Goal: Find specific page/section: Find specific page/section

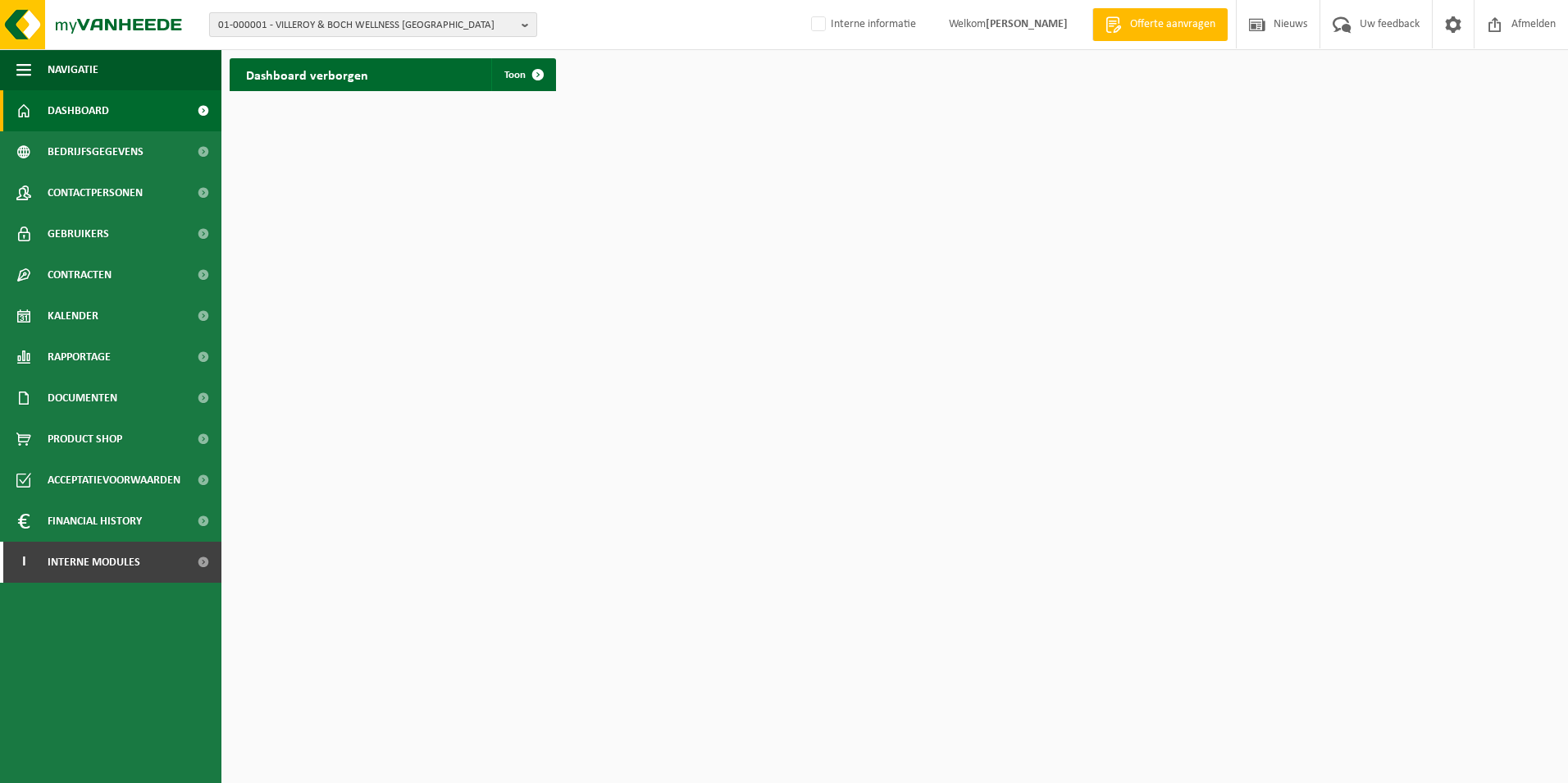
click at [523, 23] on b "button" at bounding box center [528, 24] width 15 height 23
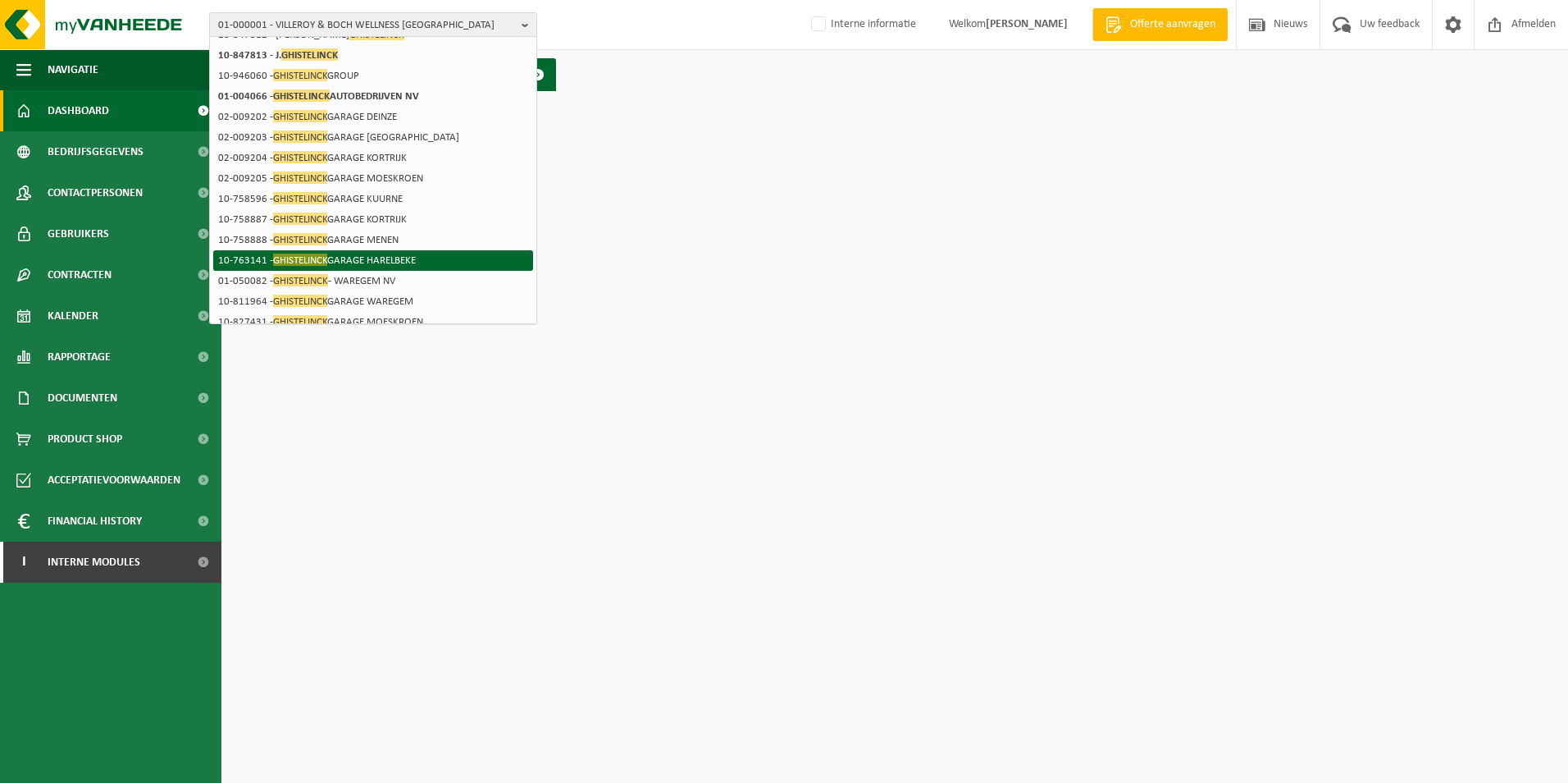
scroll to position [164, 0]
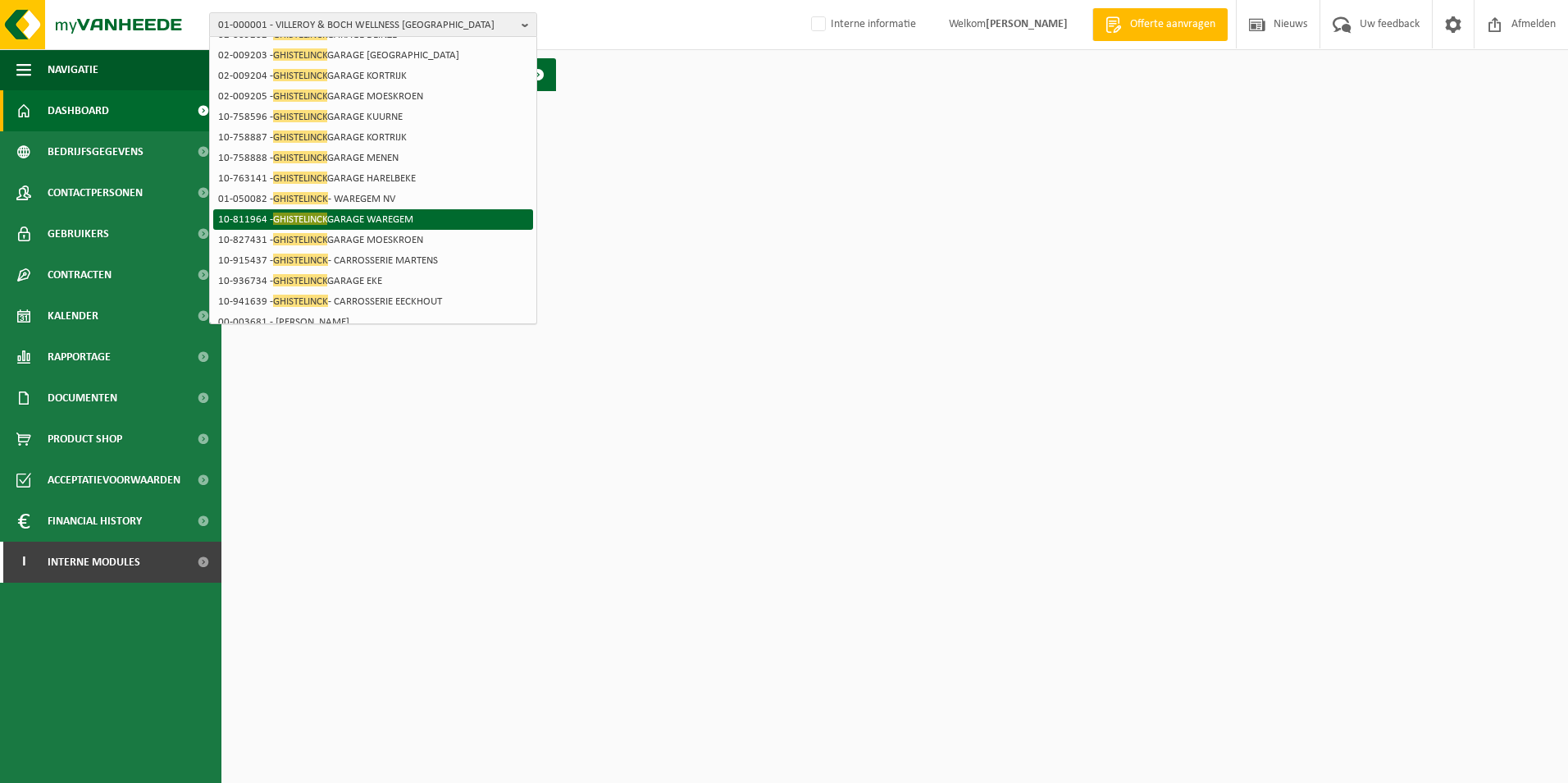
type input "ghistelinck"
click at [303, 214] on span "GHISTELINCK" at bounding box center [300, 218] width 54 height 12
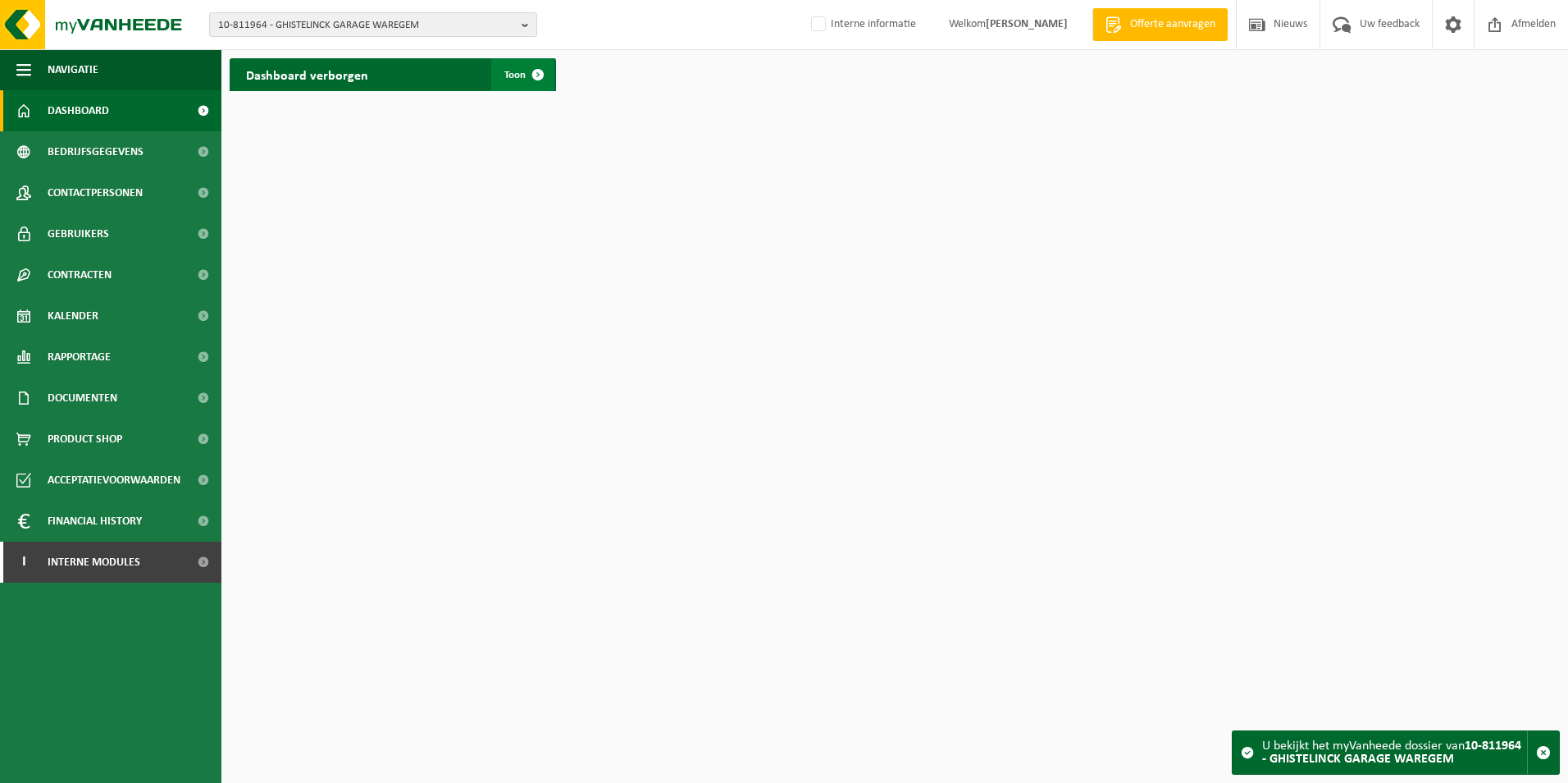
click at [537, 75] on span at bounding box center [538, 75] width 33 height 33
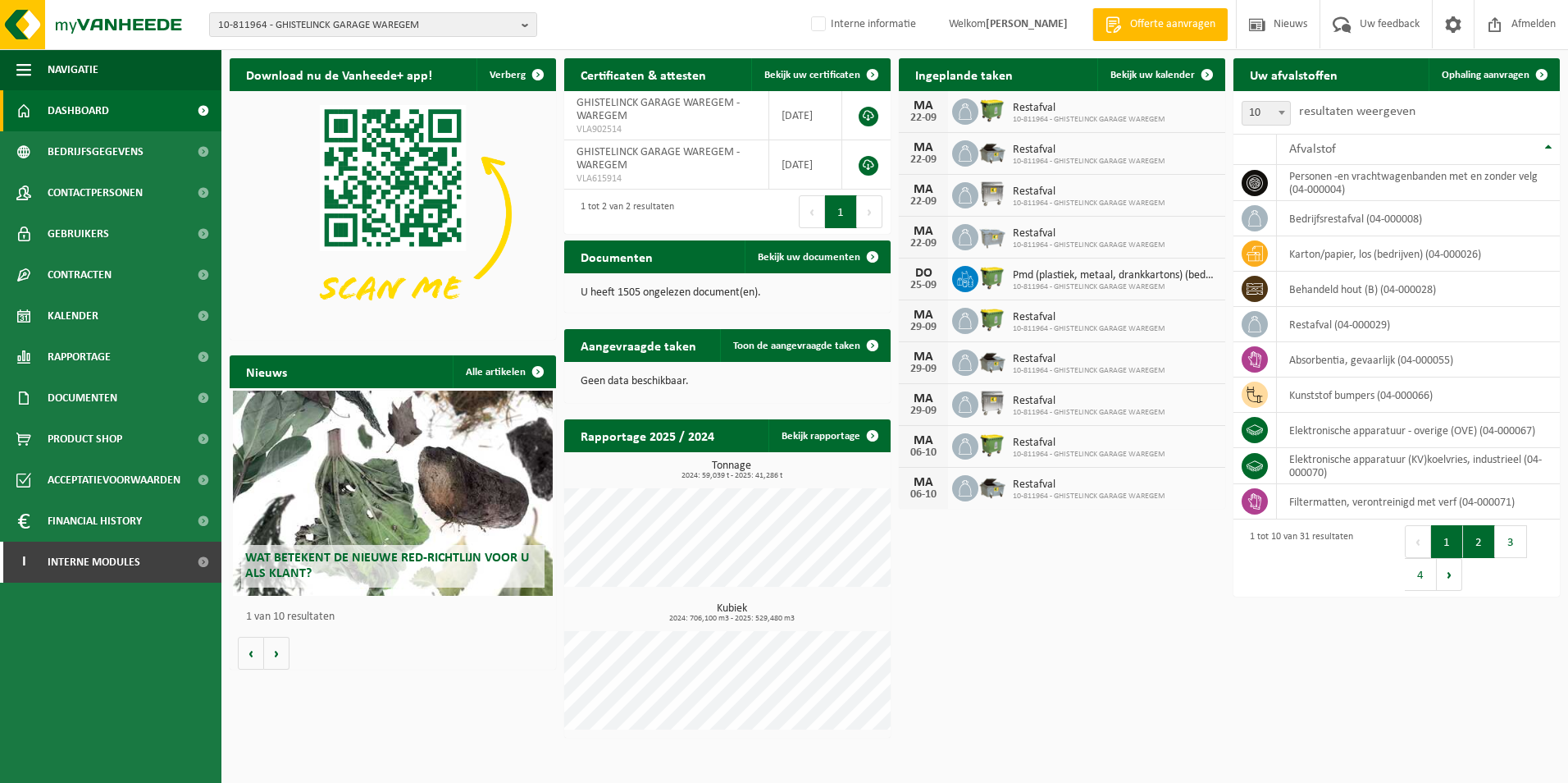
click at [1485, 550] on button "2" at bounding box center [1479, 542] width 32 height 33
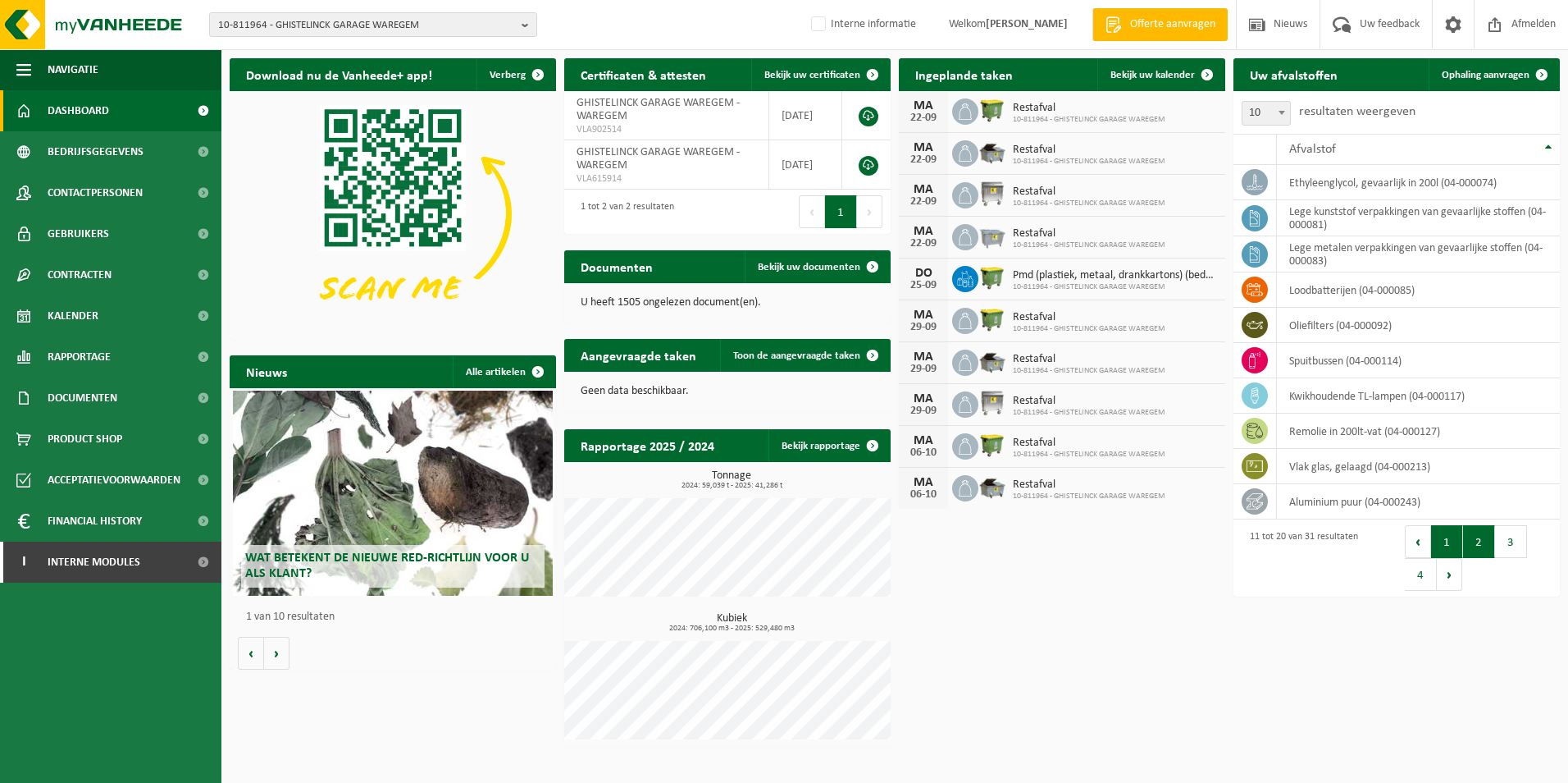
click at [1460, 550] on button "1" at bounding box center [1446, 542] width 32 height 33
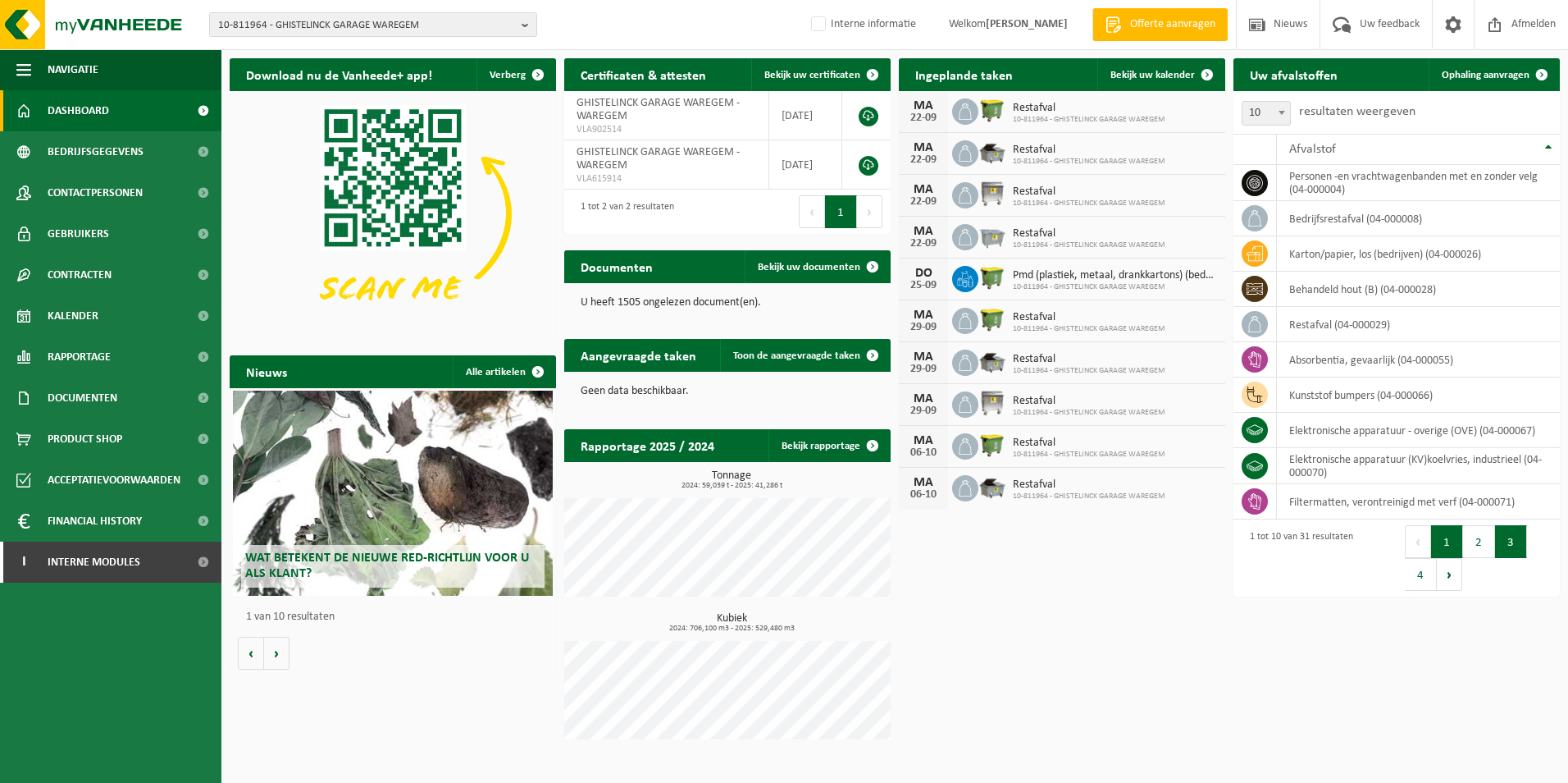
click at [1509, 548] on button "3" at bounding box center [1510, 542] width 32 height 33
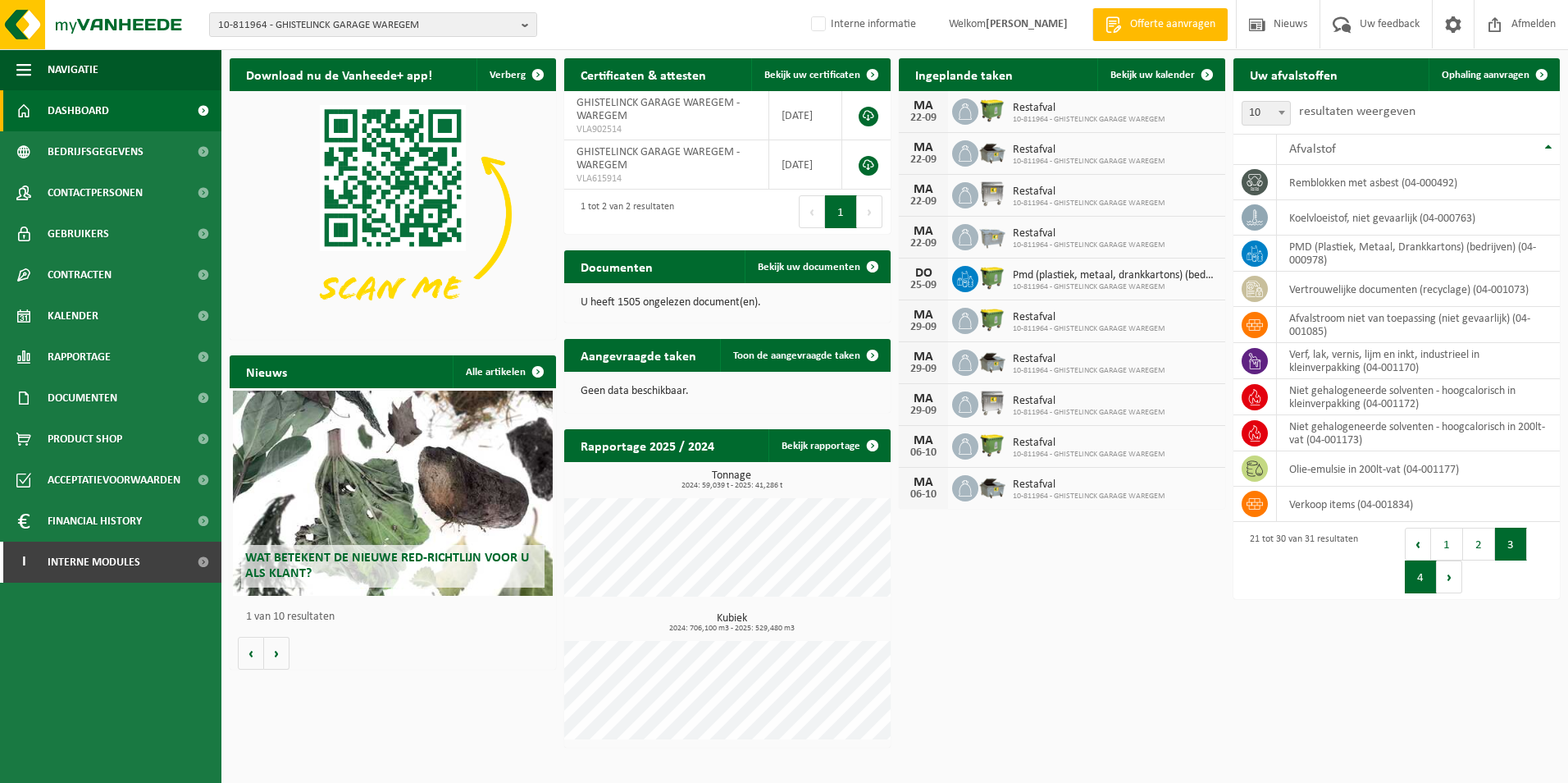
click at [1419, 581] on button "4" at bounding box center [1420, 577] width 32 height 33
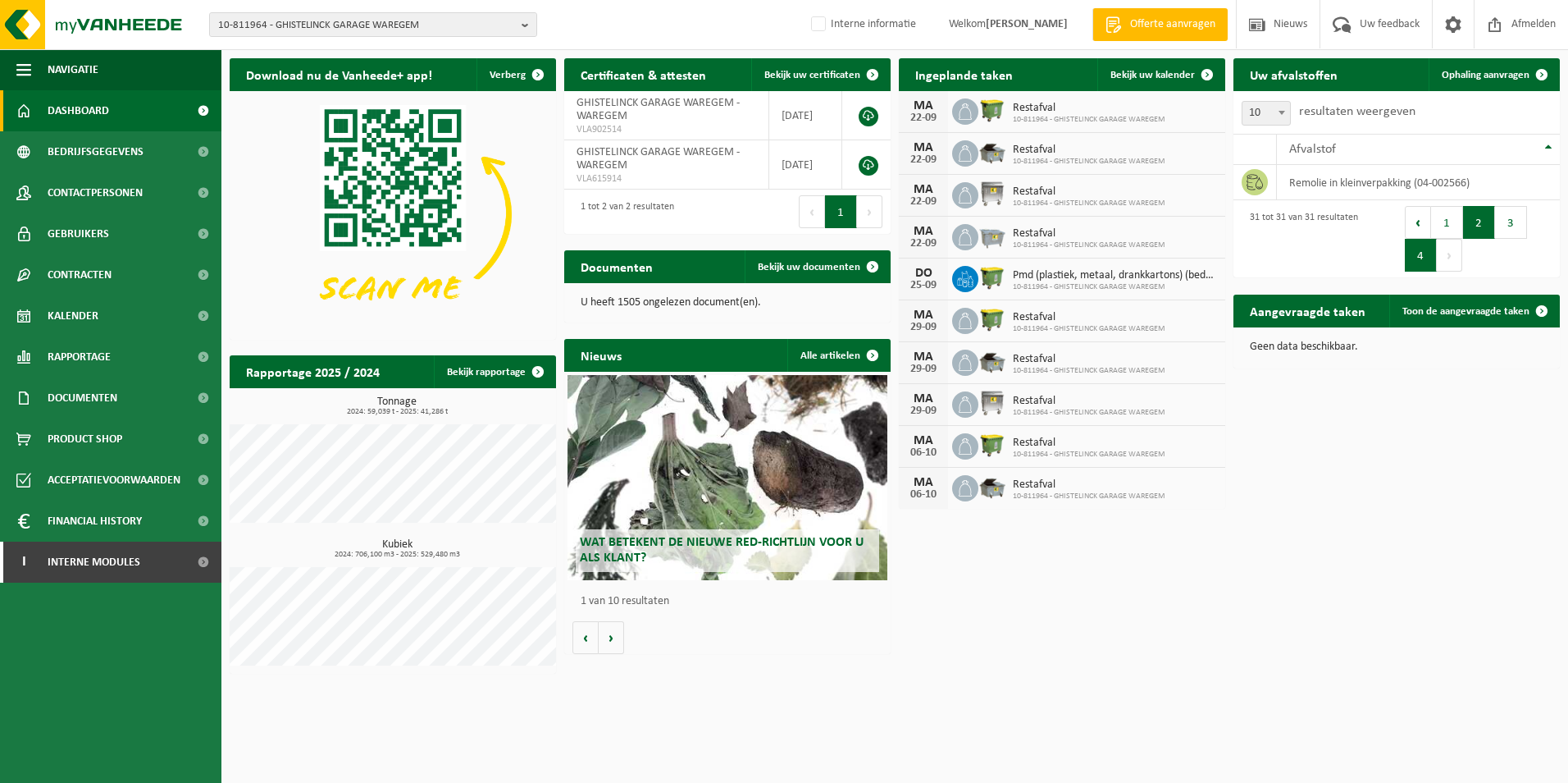
click at [1473, 222] on button "2" at bounding box center [1479, 223] width 32 height 33
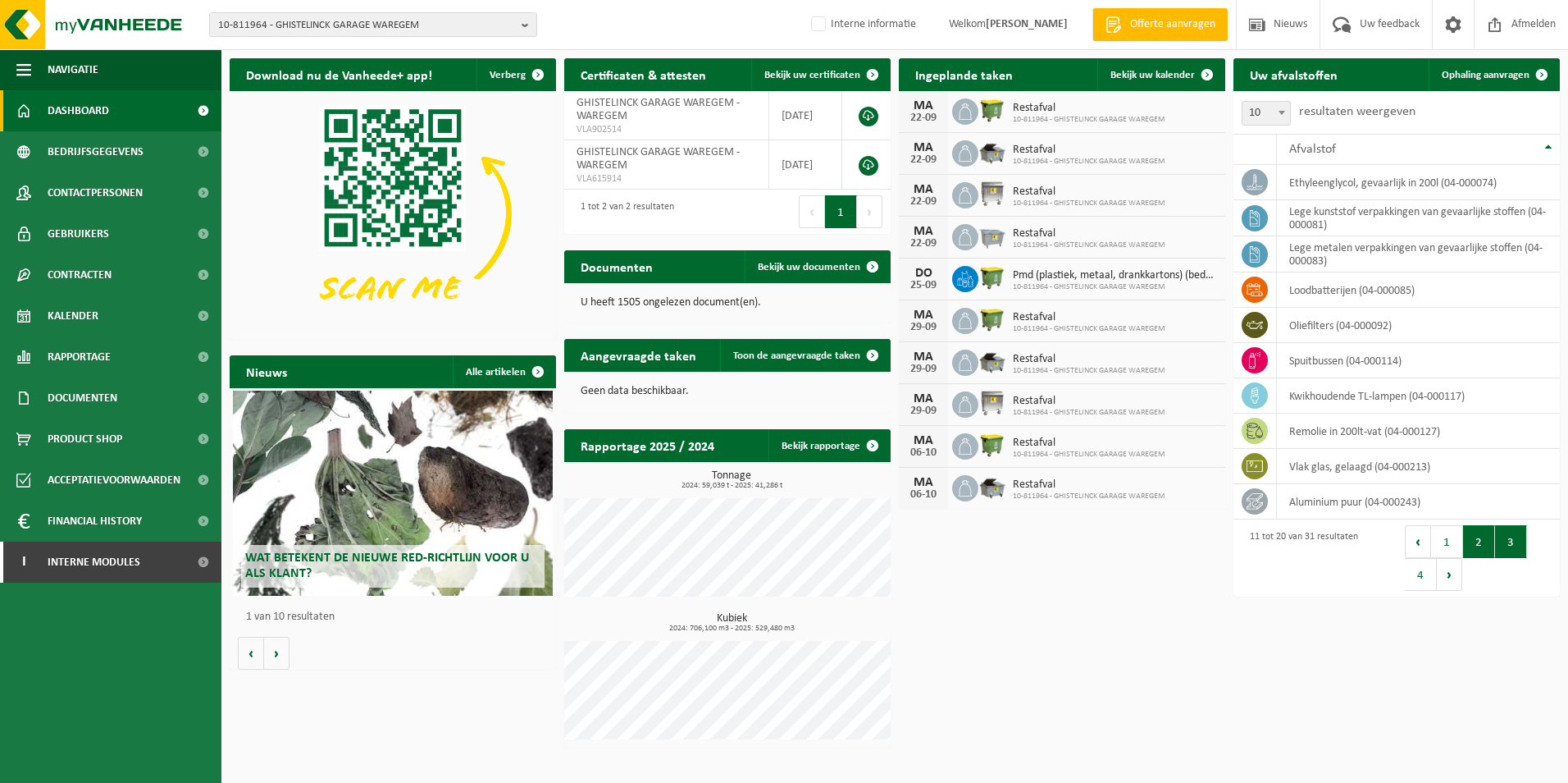
click at [1523, 555] on button "3" at bounding box center [1510, 542] width 32 height 33
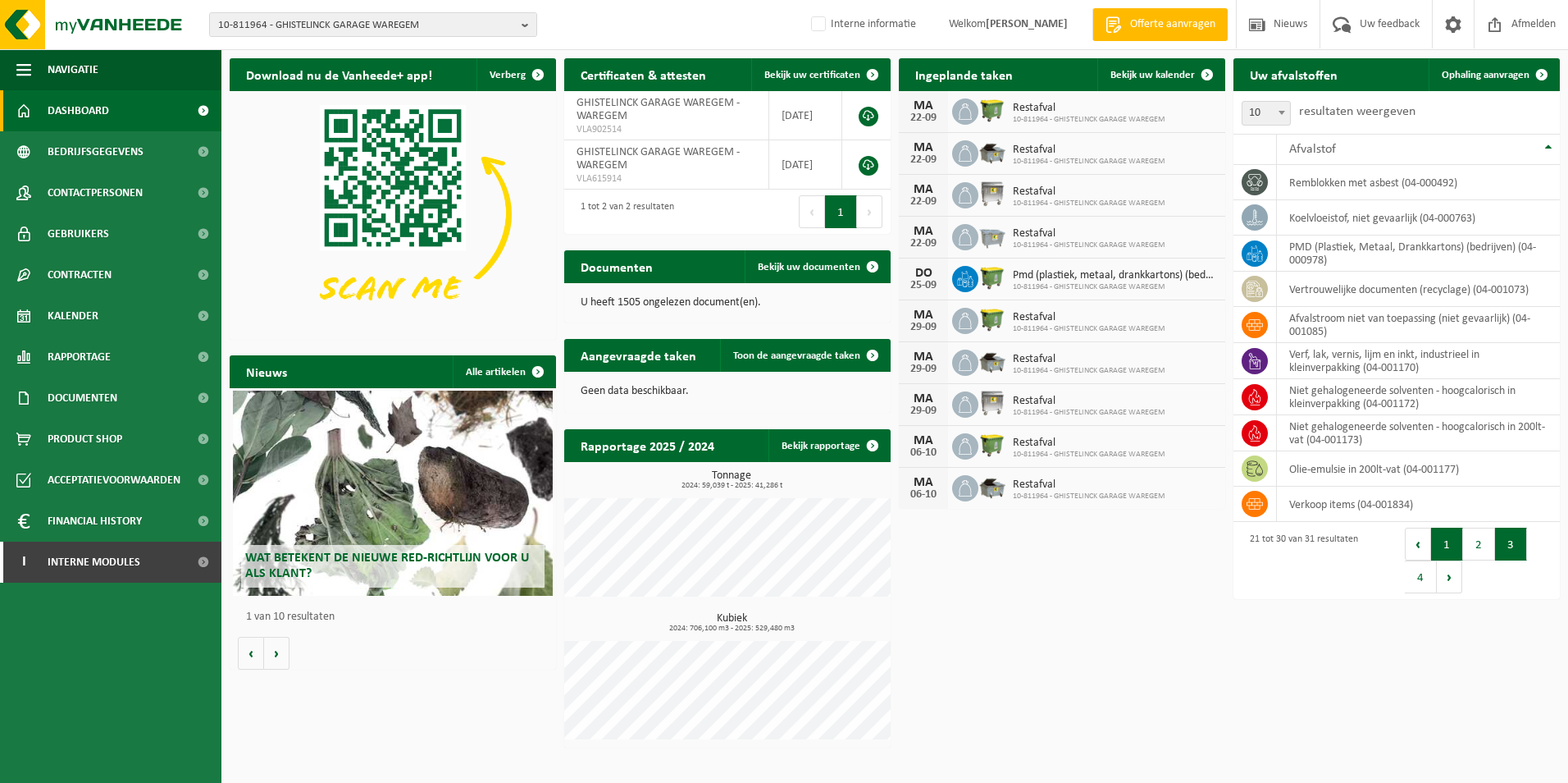
click at [1456, 552] on button "1" at bounding box center [1446, 544] width 32 height 33
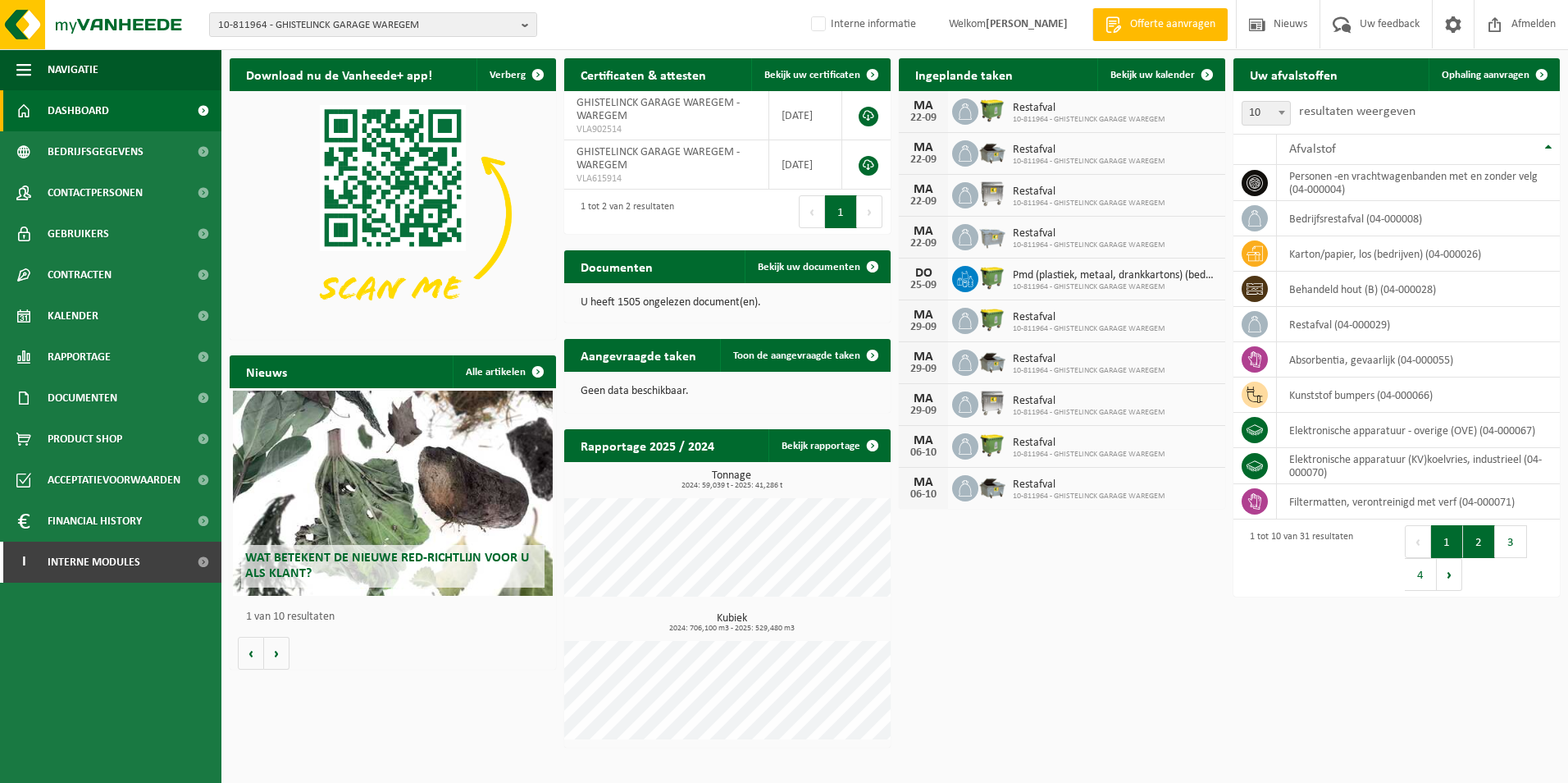
click at [1480, 555] on button "2" at bounding box center [1479, 542] width 32 height 33
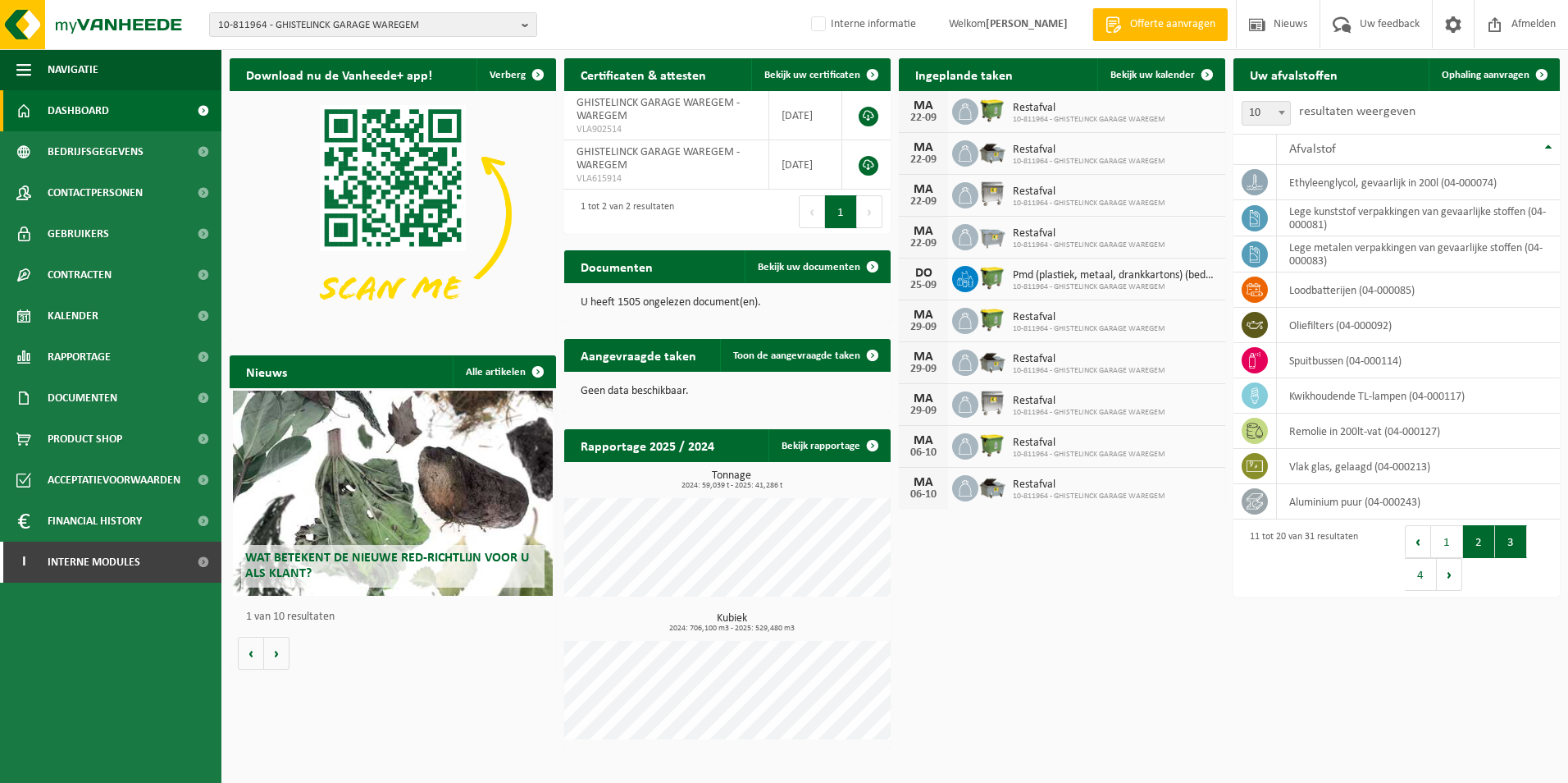
click at [1505, 547] on button "3" at bounding box center [1510, 542] width 32 height 33
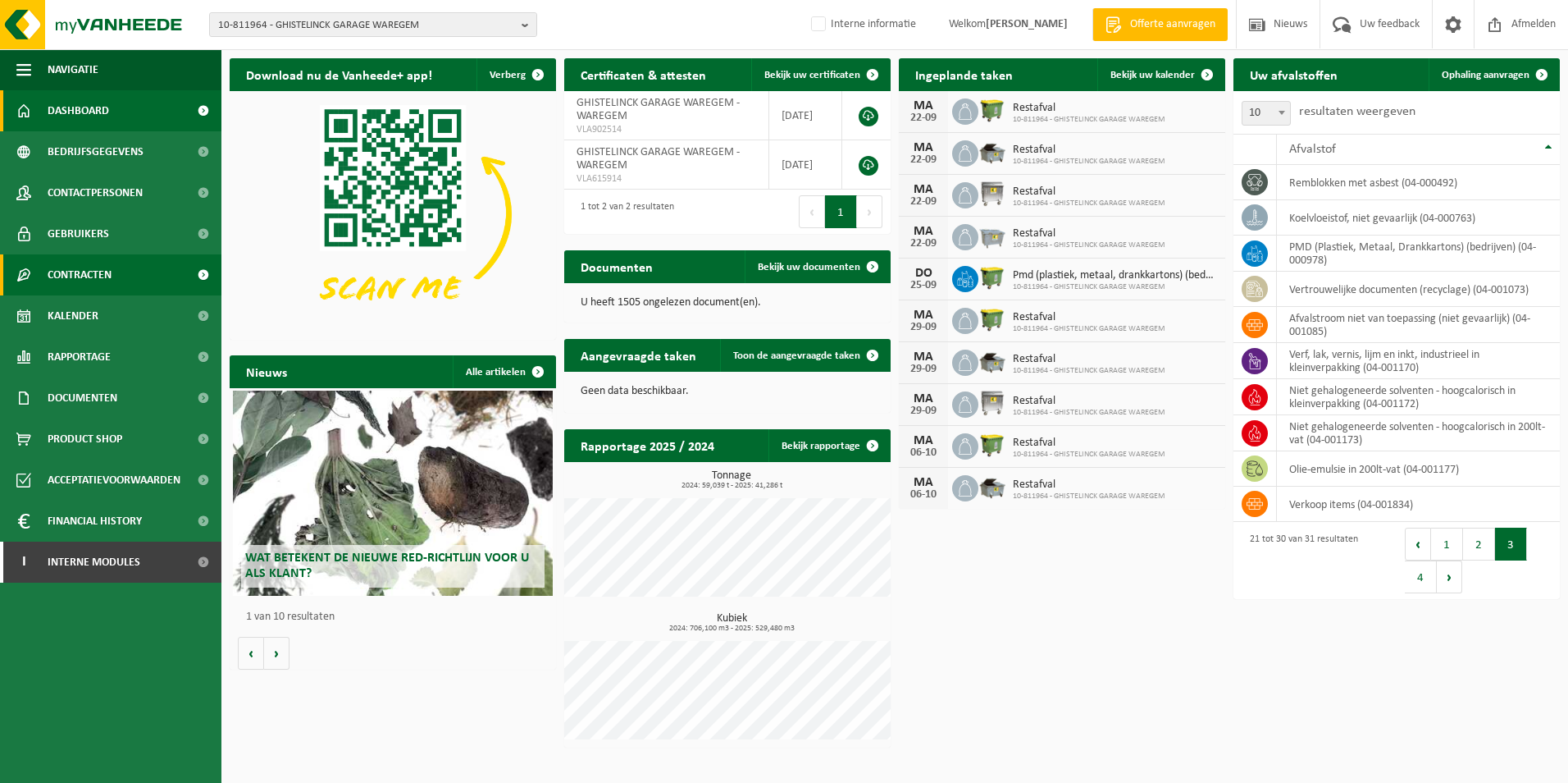
click at [63, 270] on span "Contracten" at bounding box center [79, 275] width 64 height 41
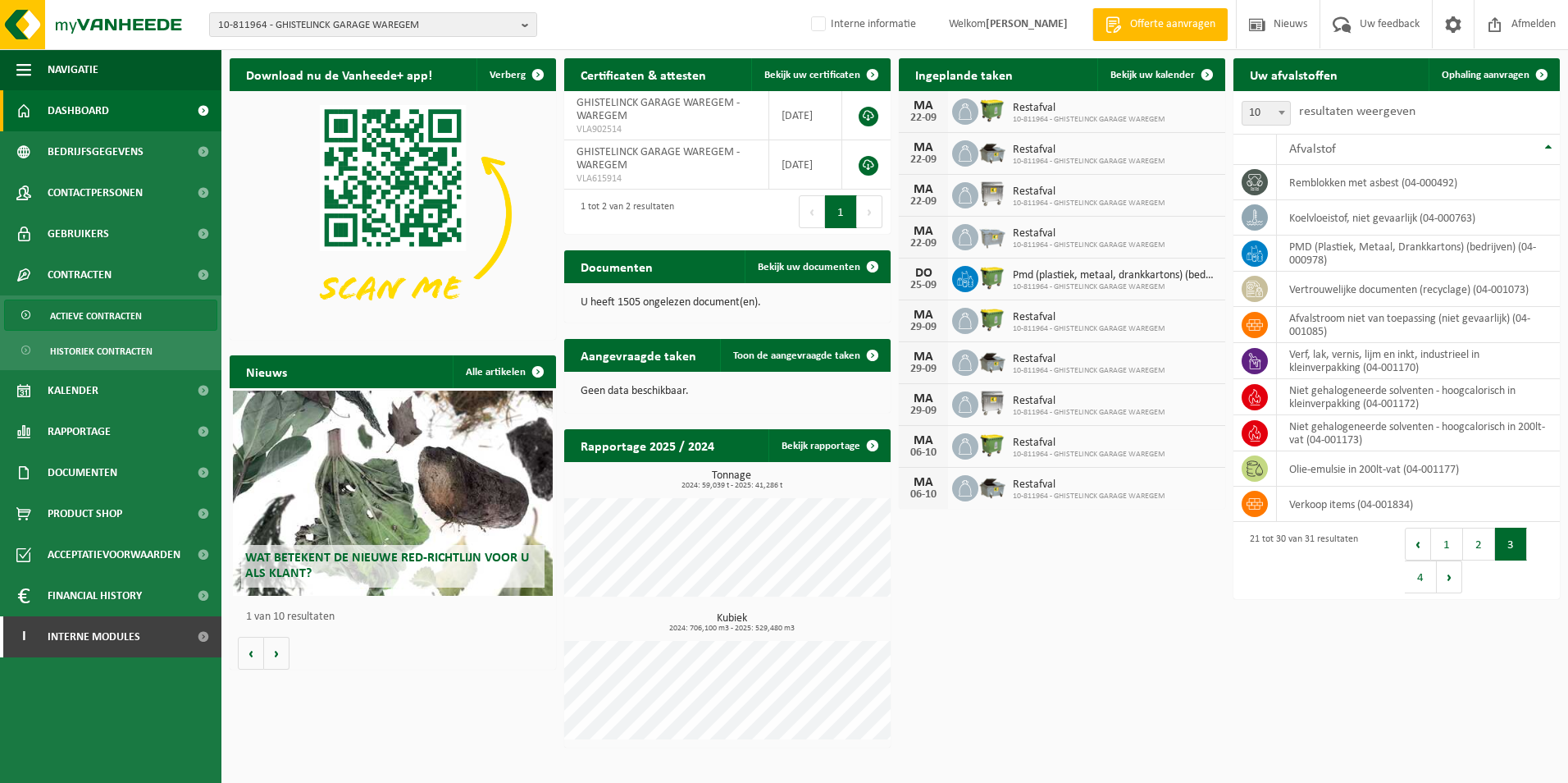
click at [116, 317] on span "Actieve contracten" at bounding box center [96, 316] width 92 height 31
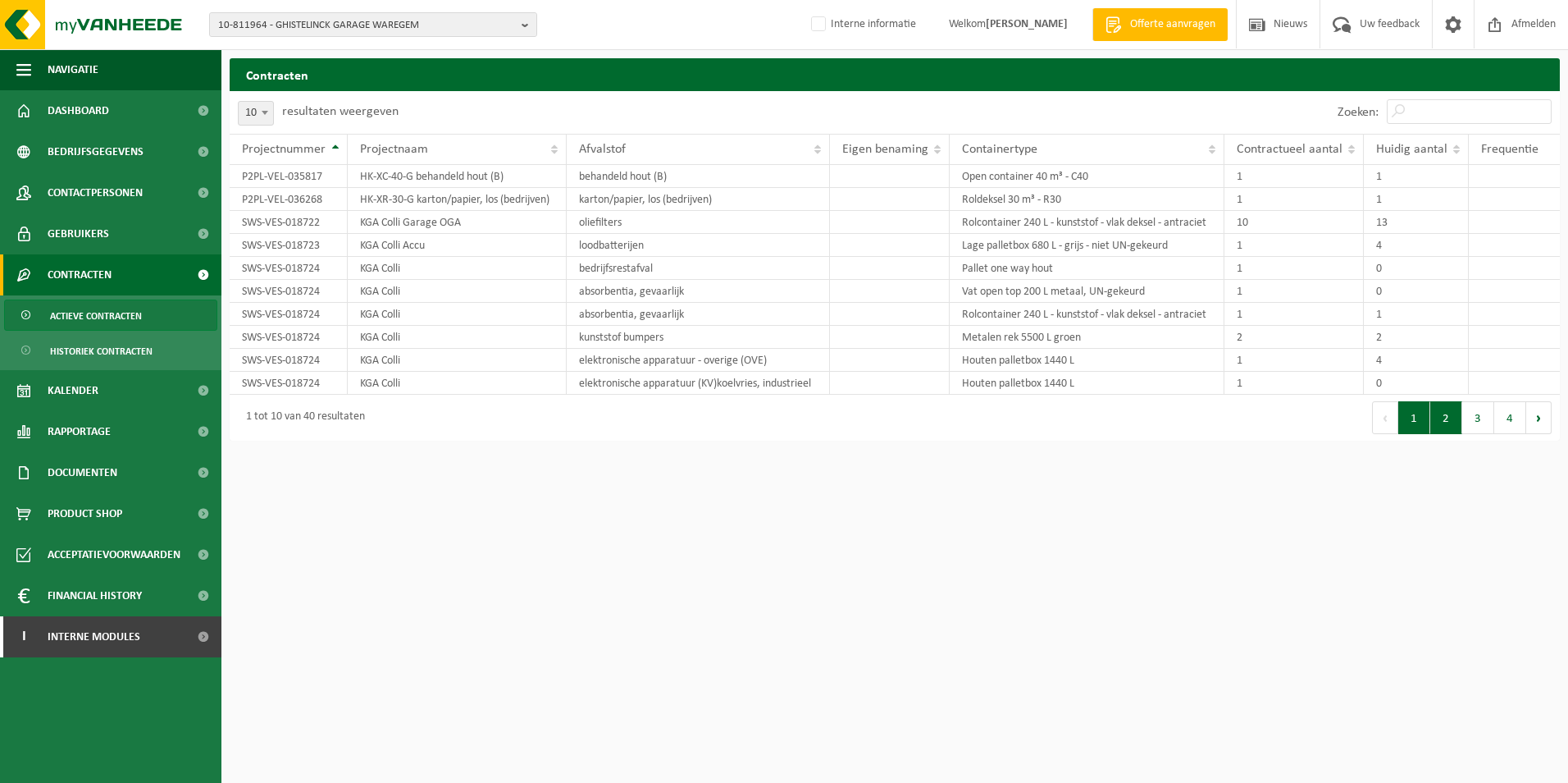
click at [1442, 434] on button "2" at bounding box center [1446, 417] width 32 height 33
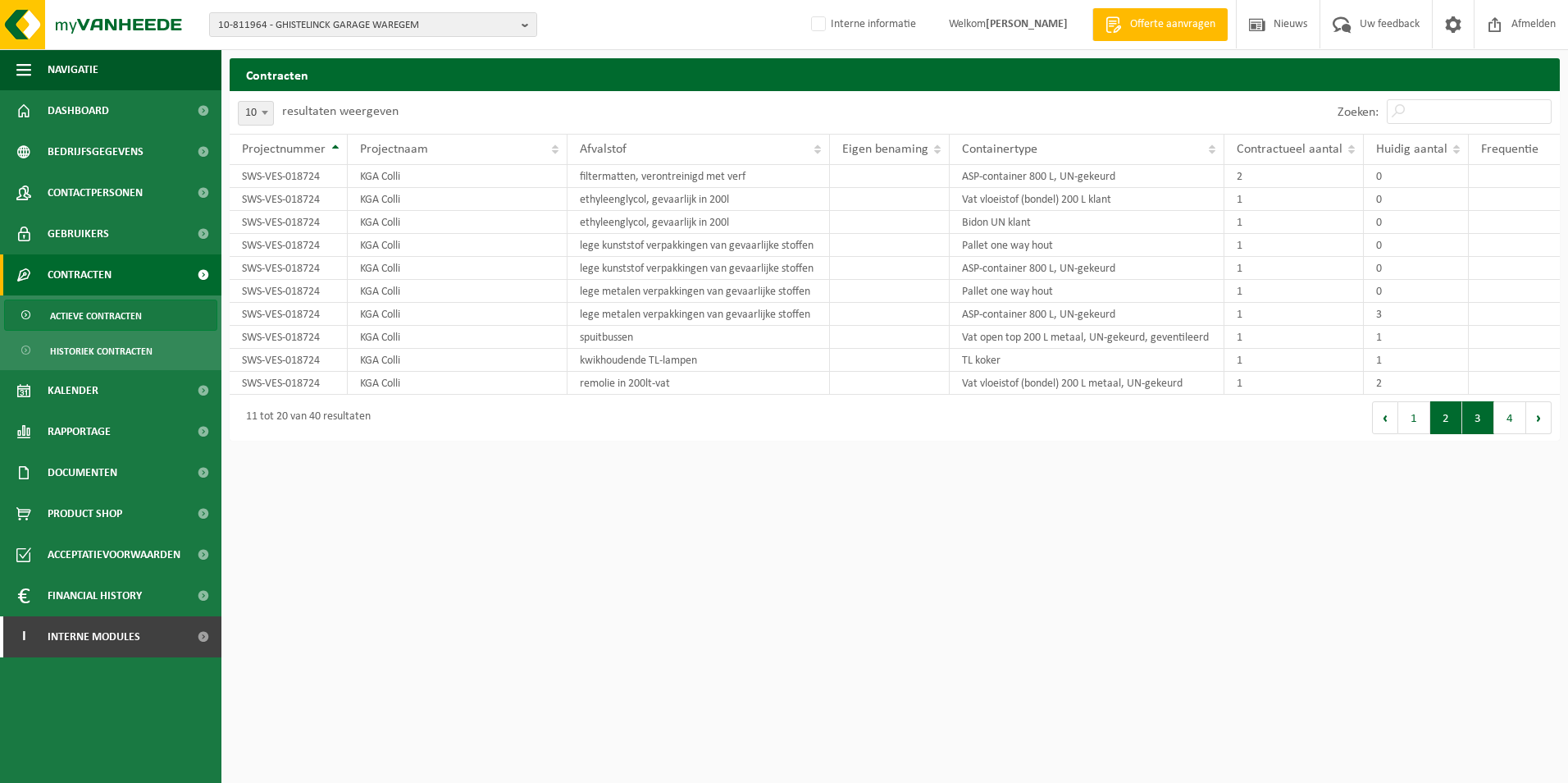
click at [1476, 427] on button "3" at bounding box center [1478, 417] width 32 height 33
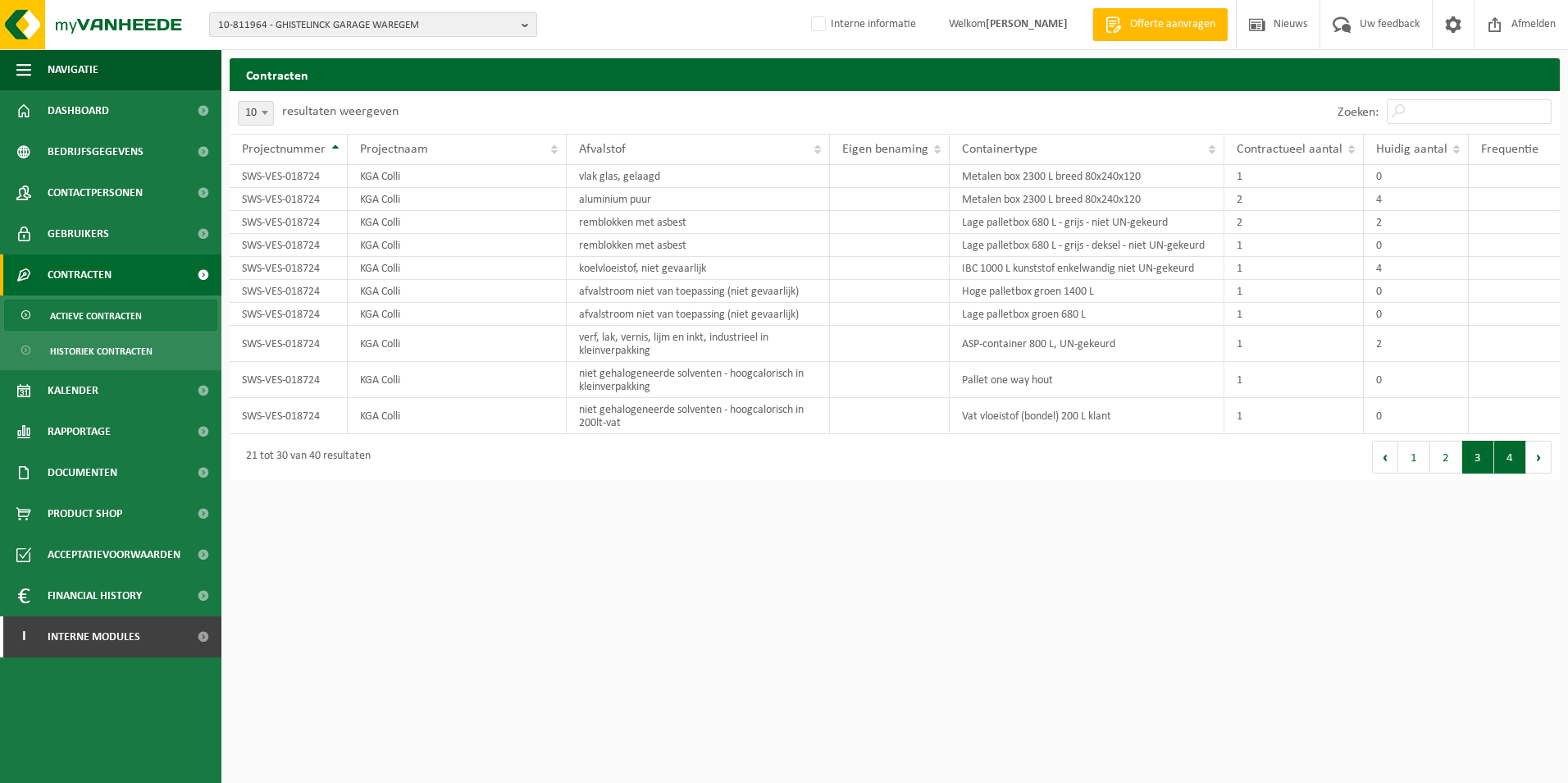
click at [1502, 462] on button "4" at bounding box center [1509, 457] width 32 height 33
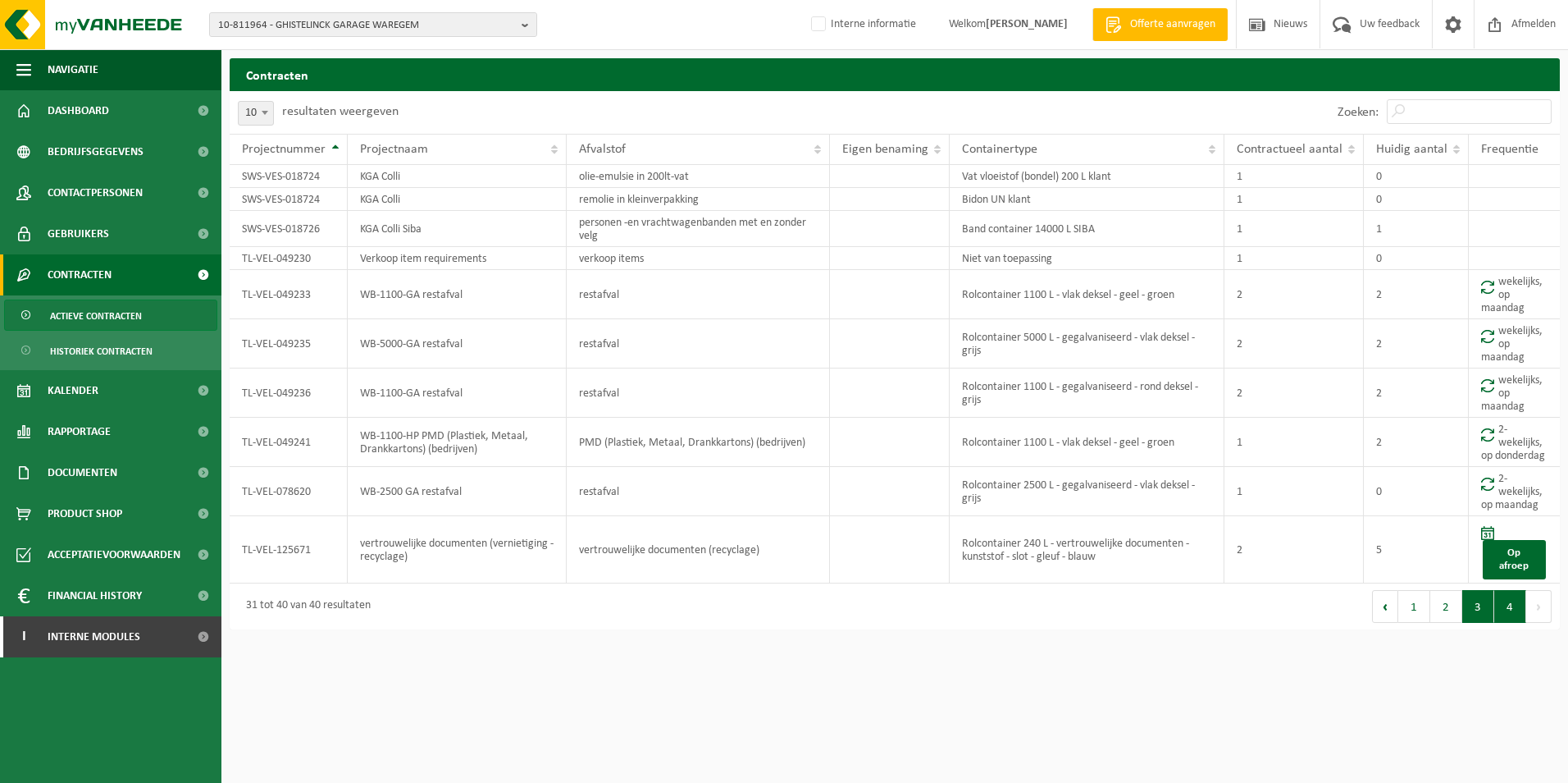
click at [1479, 608] on button "3" at bounding box center [1478, 606] width 32 height 33
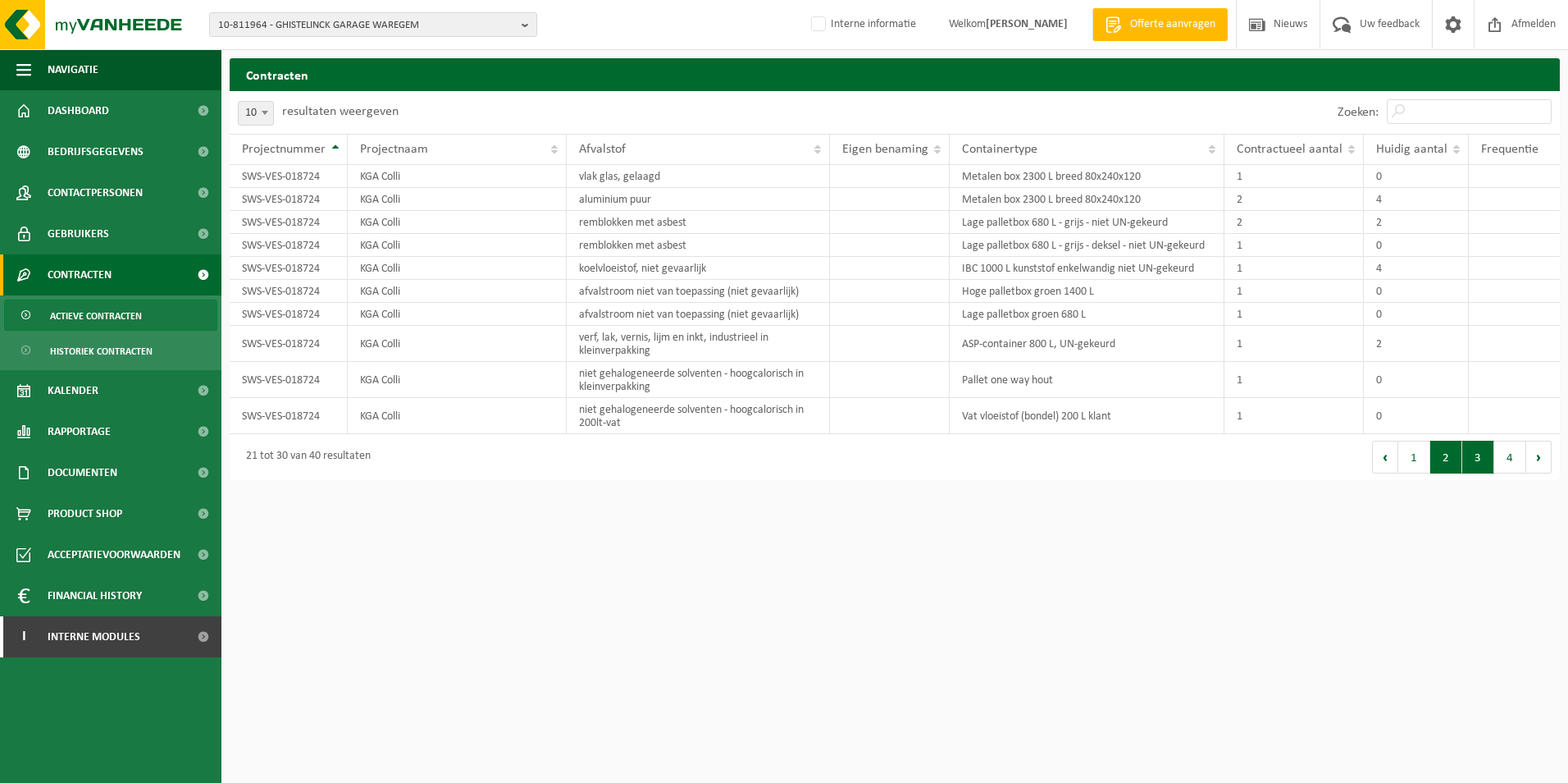
click at [1446, 453] on button "2" at bounding box center [1446, 457] width 32 height 33
